Goal: Information Seeking & Learning: Learn about a topic

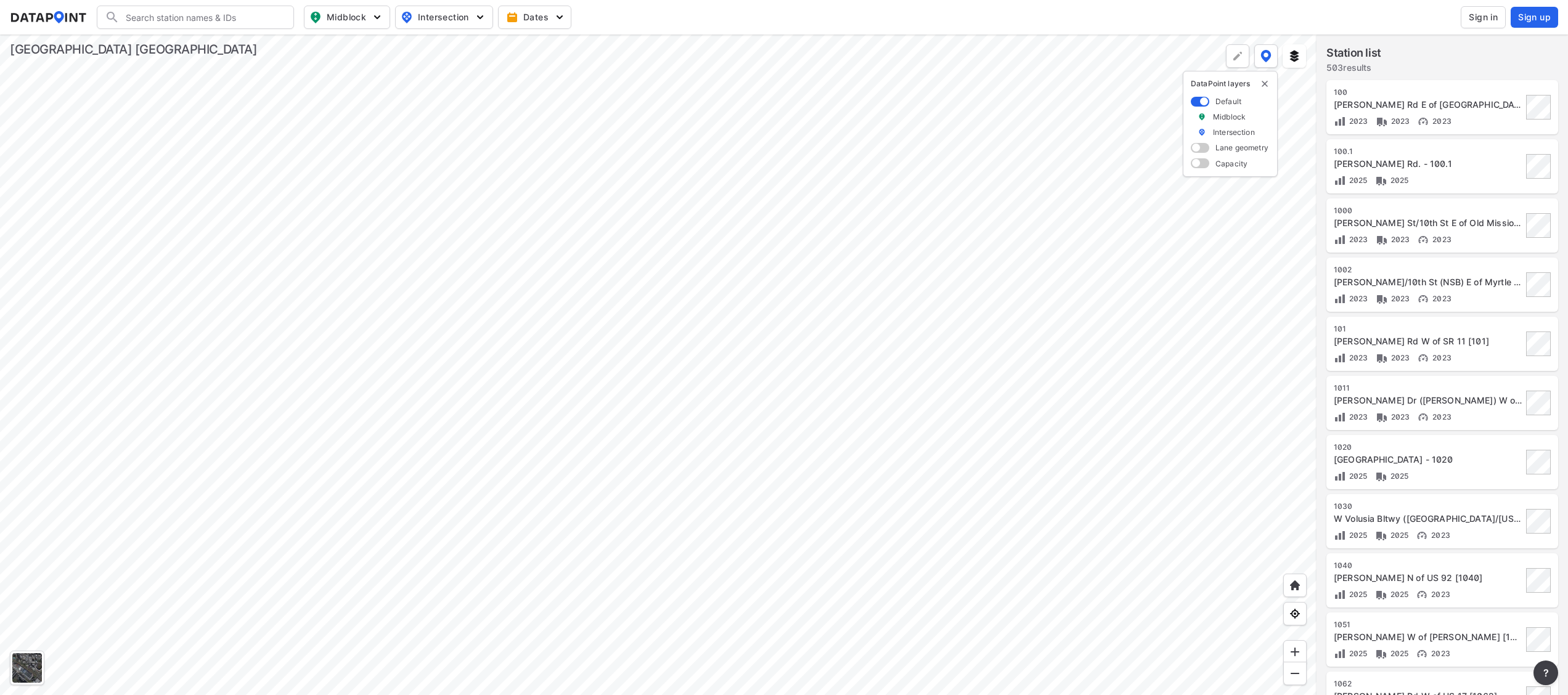
click at [1491, 16] on span "Sign in" at bounding box center [1484, 17] width 29 height 12
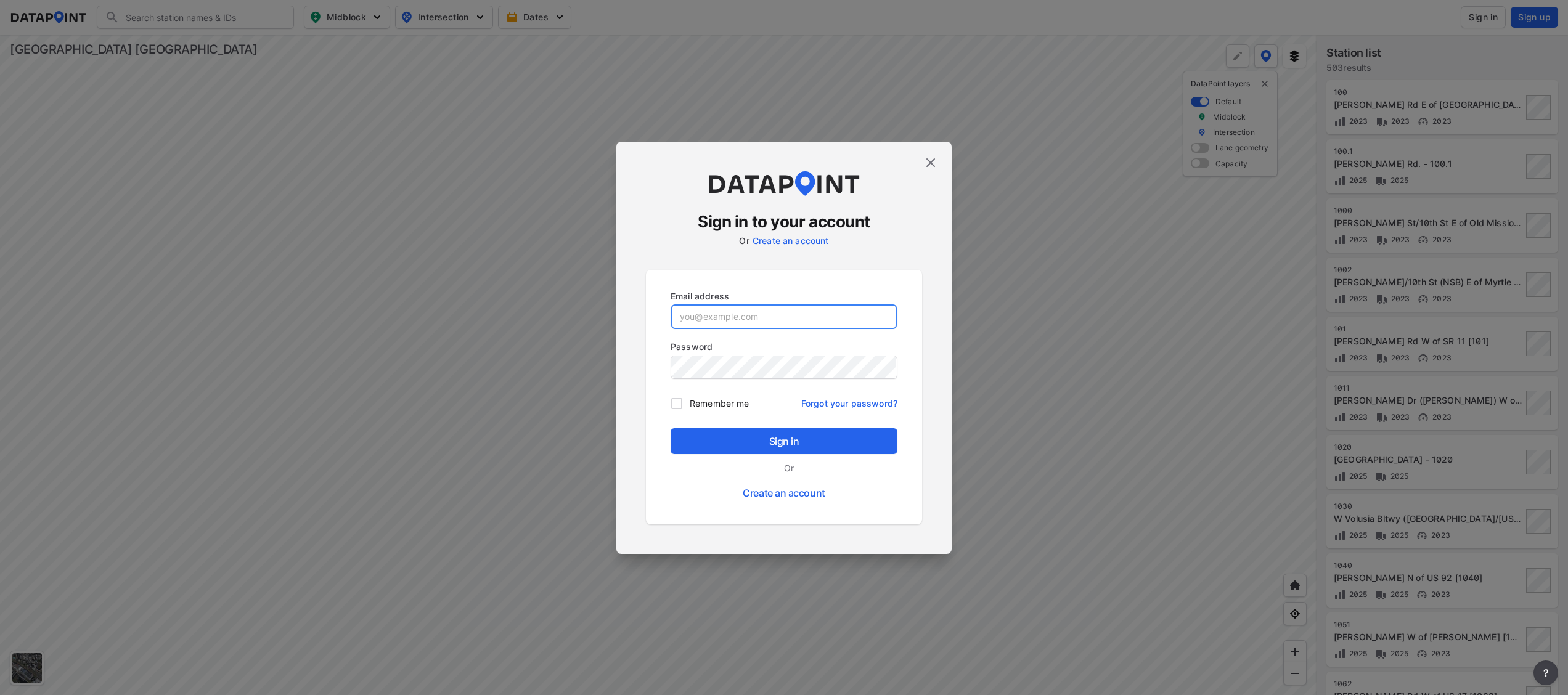
type input "[EMAIL_ADDRESS][DOMAIN_NAME]"
click at [844, 438] on span "Sign in" at bounding box center [784, 441] width 207 height 14
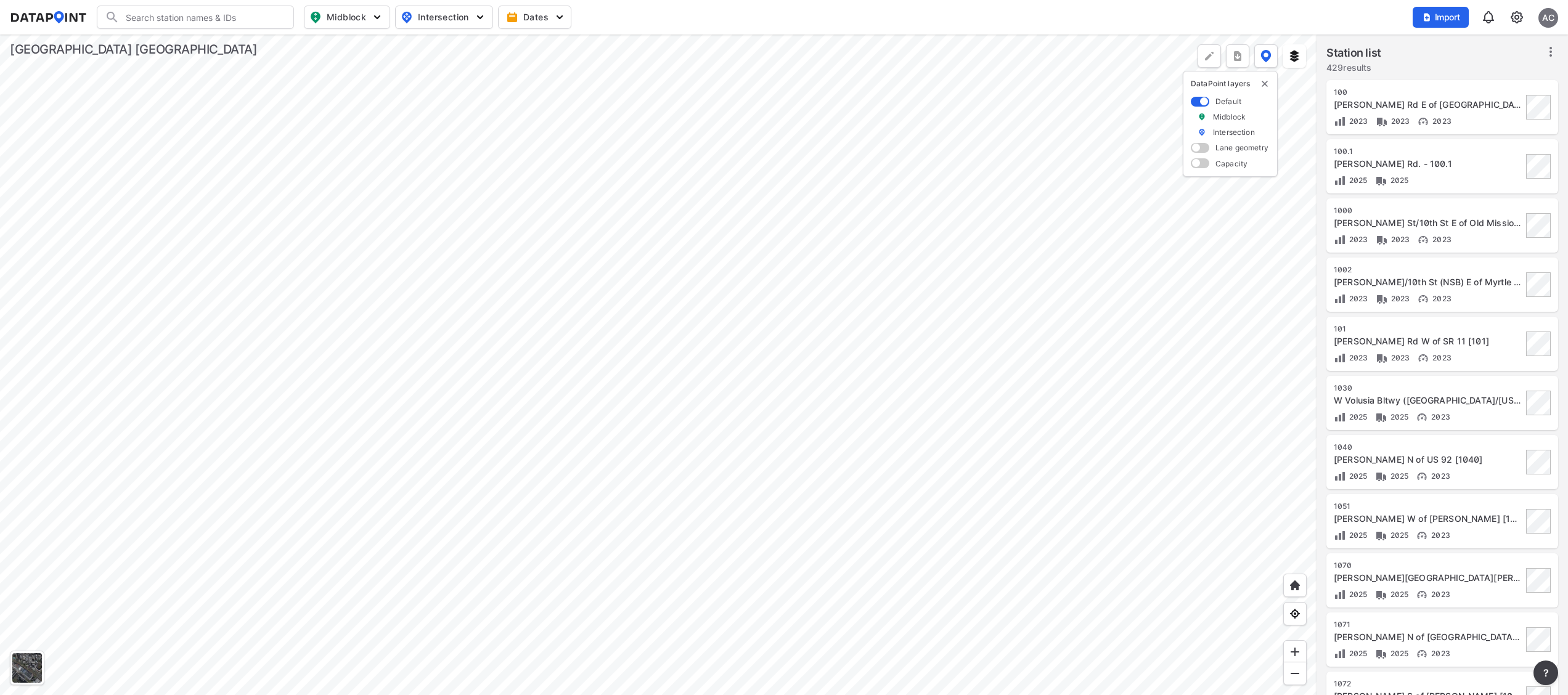
click at [645, 343] on div at bounding box center [658, 365] width 1317 height 661
click at [653, 220] on div at bounding box center [658, 365] width 1317 height 661
click at [862, 357] on div at bounding box center [658, 365] width 1317 height 661
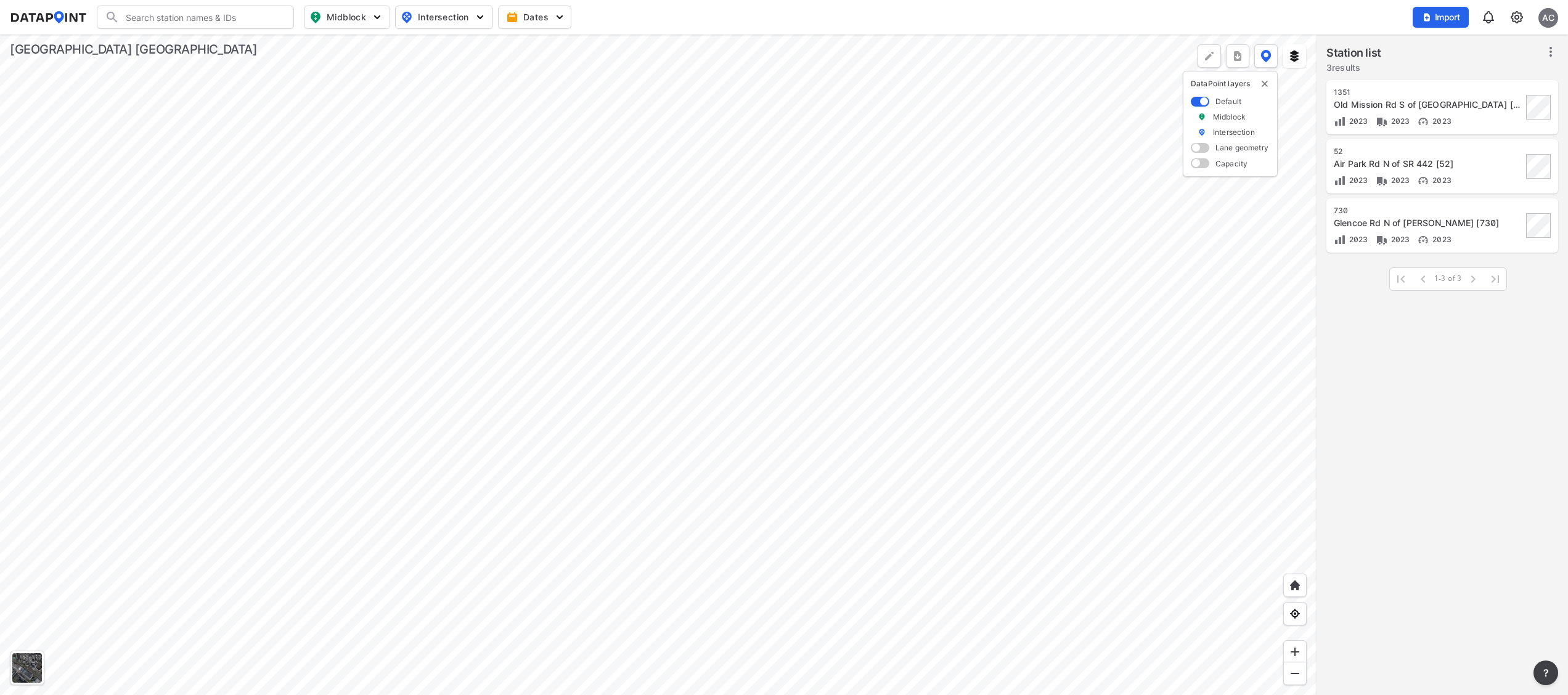
click at [888, 415] on div at bounding box center [658, 365] width 1317 height 661
click at [900, 337] on div at bounding box center [658, 365] width 1317 height 661
click at [871, 488] on div at bounding box center [658, 365] width 1317 height 661
click at [874, 494] on div at bounding box center [658, 365] width 1317 height 661
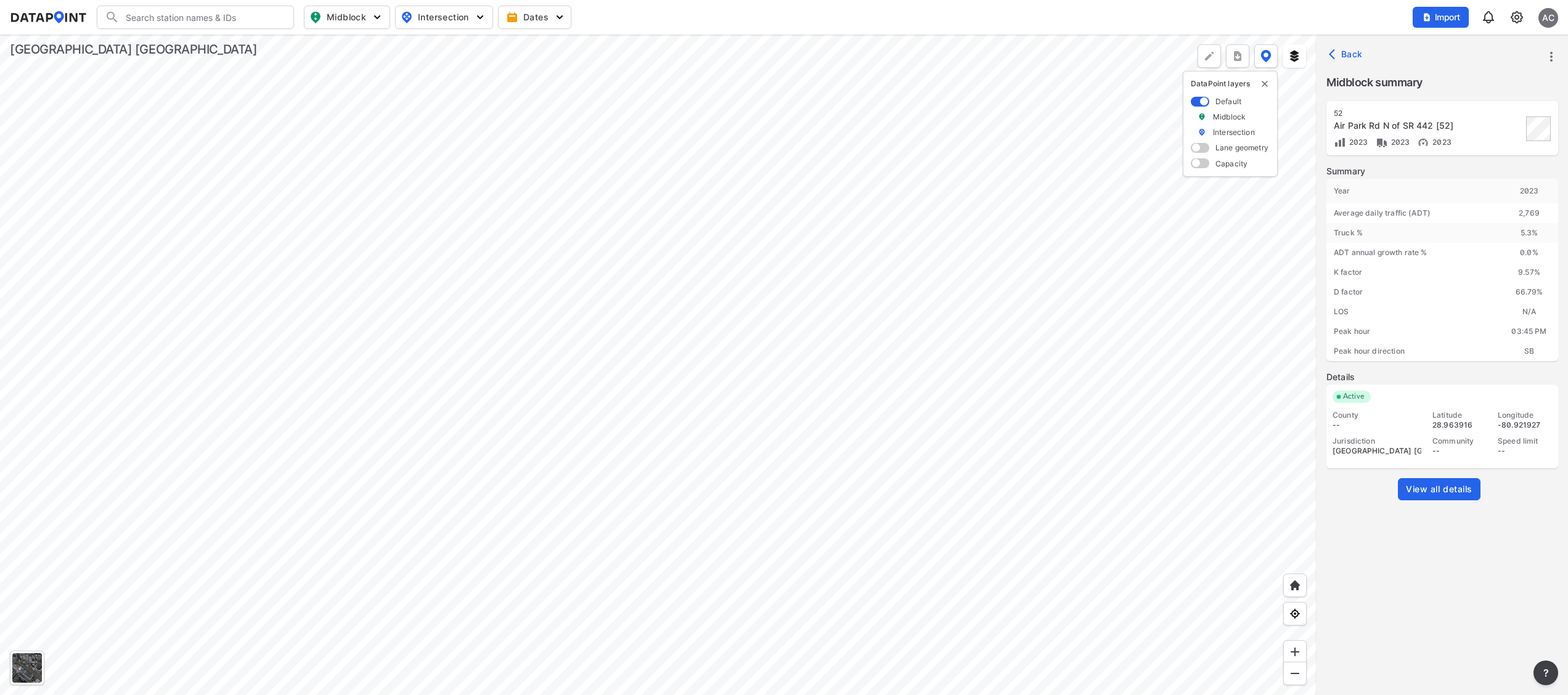
click at [1466, 490] on span "View all details" at bounding box center [1439, 489] width 67 height 12
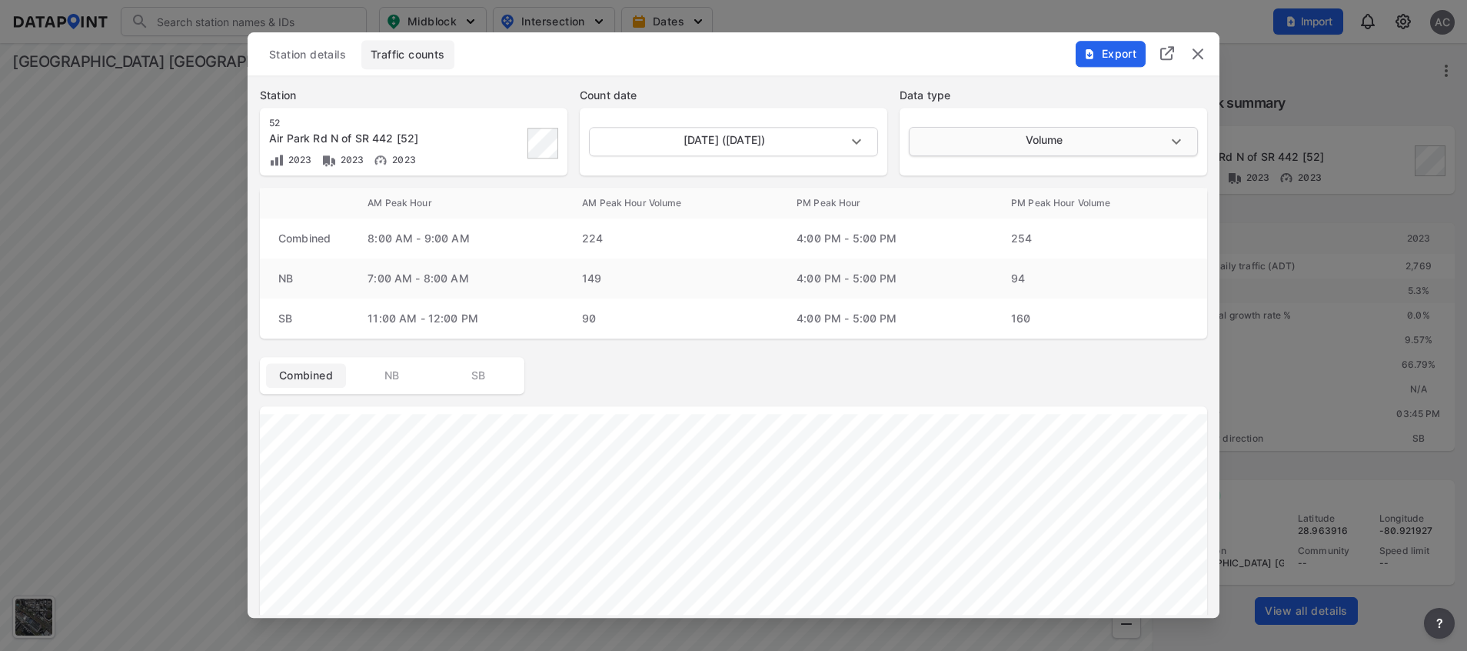
click at [1007, 137] on body "Search Please enter a search term. Midblock Intersection Dates Import AC Import…" at bounding box center [733, 325] width 1467 height 651
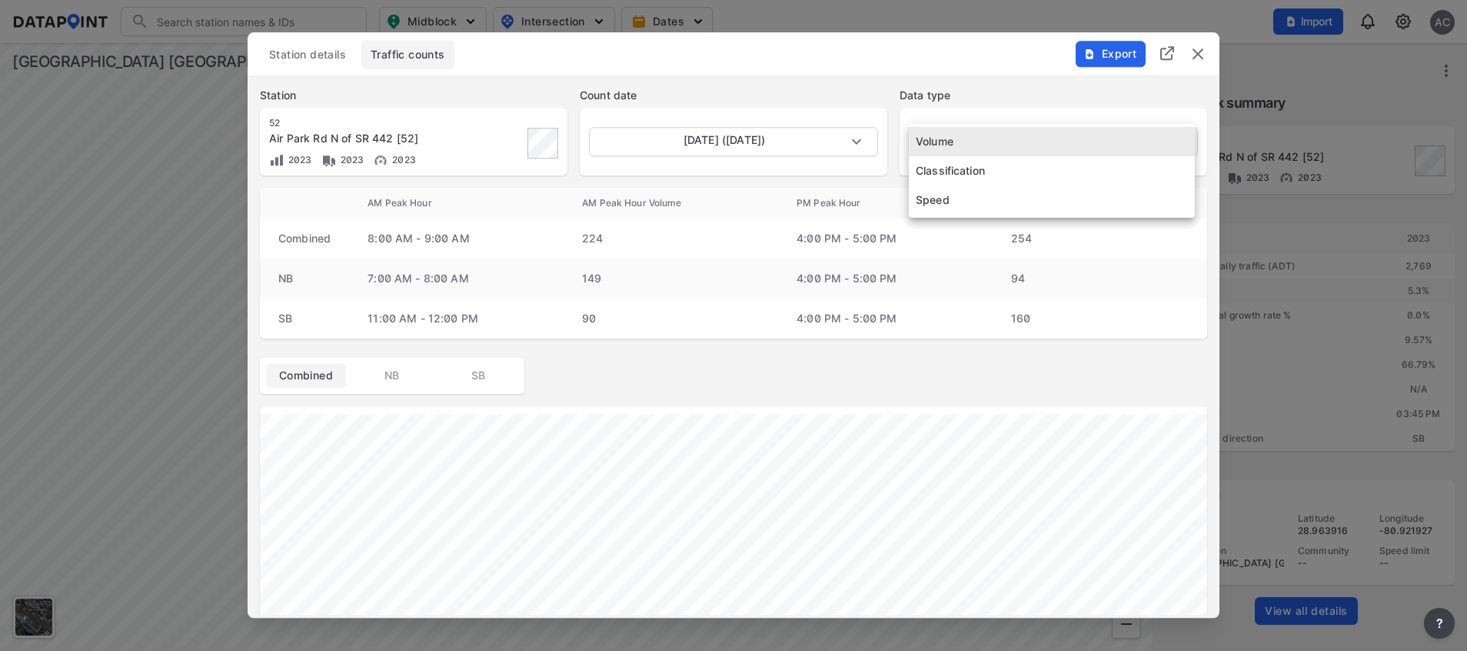
click at [975, 209] on li "Speed" at bounding box center [1052, 199] width 286 height 29
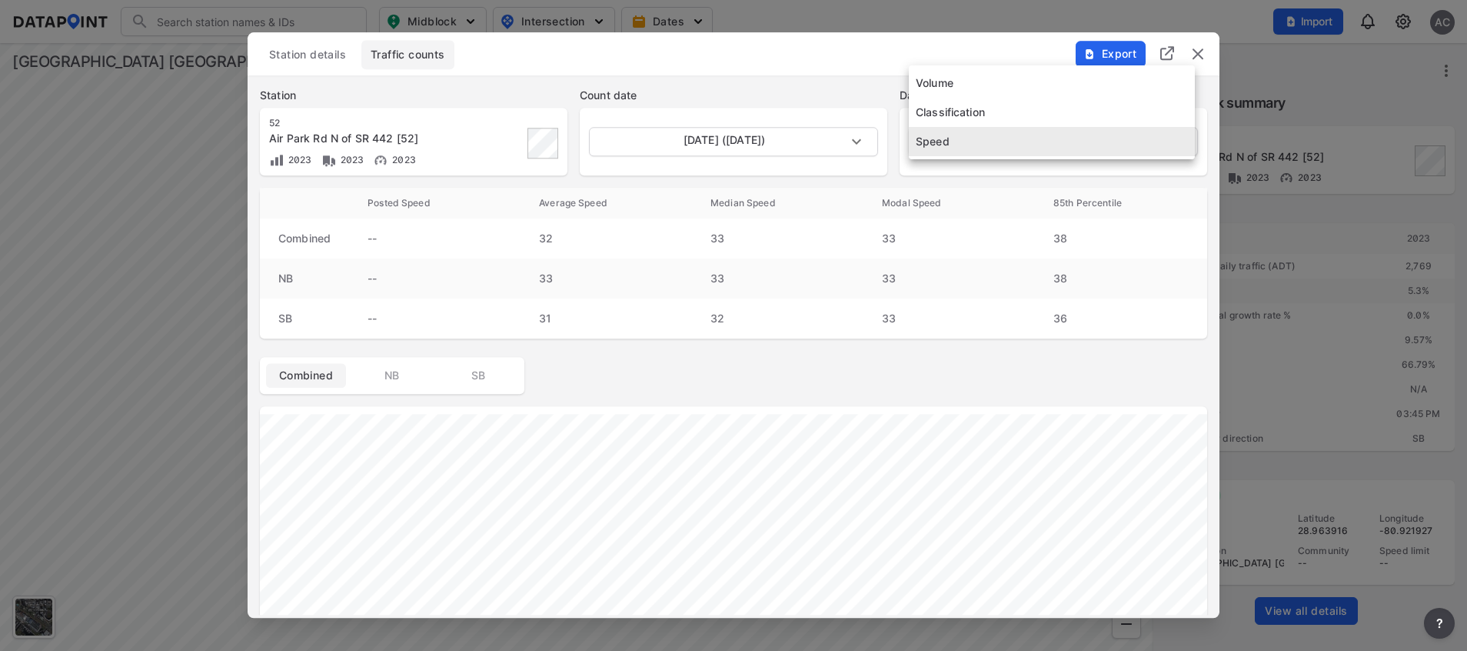
click at [984, 152] on body "Search Please enter a search term. Midblock Intersection Dates Import AC Import…" at bounding box center [733, 325] width 1467 height 651
click at [1000, 113] on li "Classification" at bounding box center [1052, 112] width 286 height 29
type input "Classification"
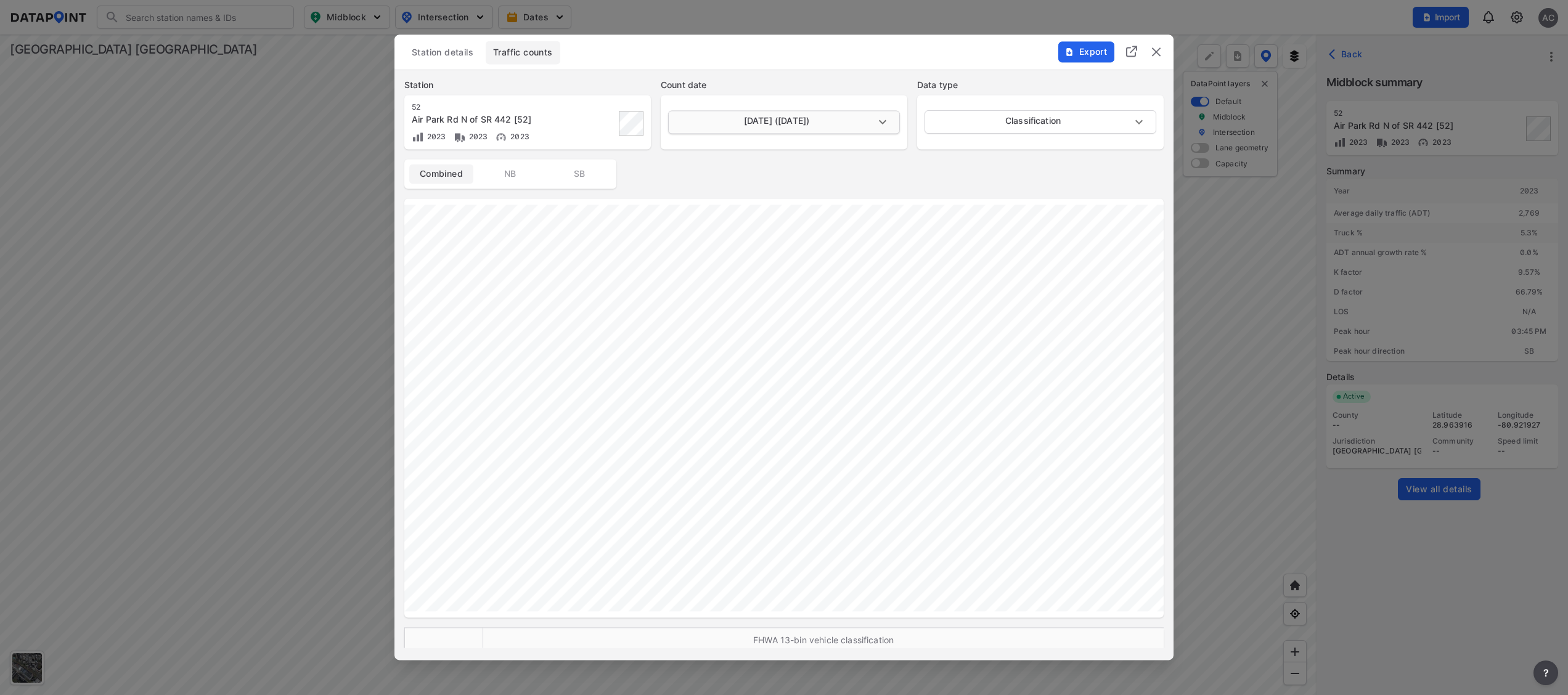
click at [848, 124] on body "Search Please enter a search term. Midblock Intersection Dates Import AC Import…" at bounding box center [784, 347] width 1568 height 695
click at [1158, 51] on div at bounding box center [784, 347] width 1568 height 695
click at [1162, 50] on img "delete" at bounding box center [1157, 51] width 14 height 14
